Goal: Task Accomplishment & Management: Use online tool/utility

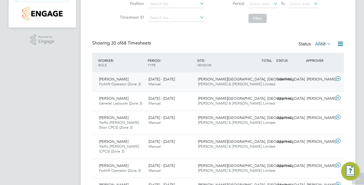
click at [212, 80] on span "[PERSON_NAME][GEOGRAPHIC_DATA], [GEOGRAPHIC_DATA]" at bounding box center [251, 79] width 107 height 5
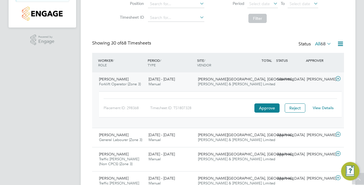
click at [323, 106] on link "View Details" at bounding box center [323, 107] width 21 height 5
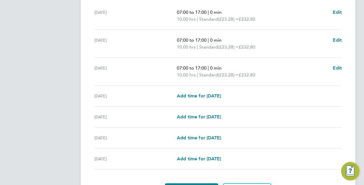
scroll to position [215, 0]
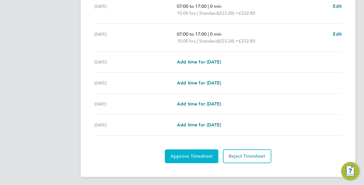
click at [189, 156] on span "Approve Timesheet" at bounding box center [192, 156] width 42 height 6
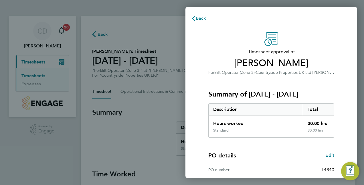
scroll to position [89, 0]
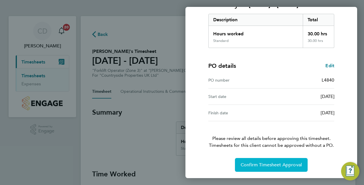
click at [273, 162] on span "Confirm Timesheet Approval" at bounding box center [271, 165] width 61 height 6
